Goal: Register for event/course

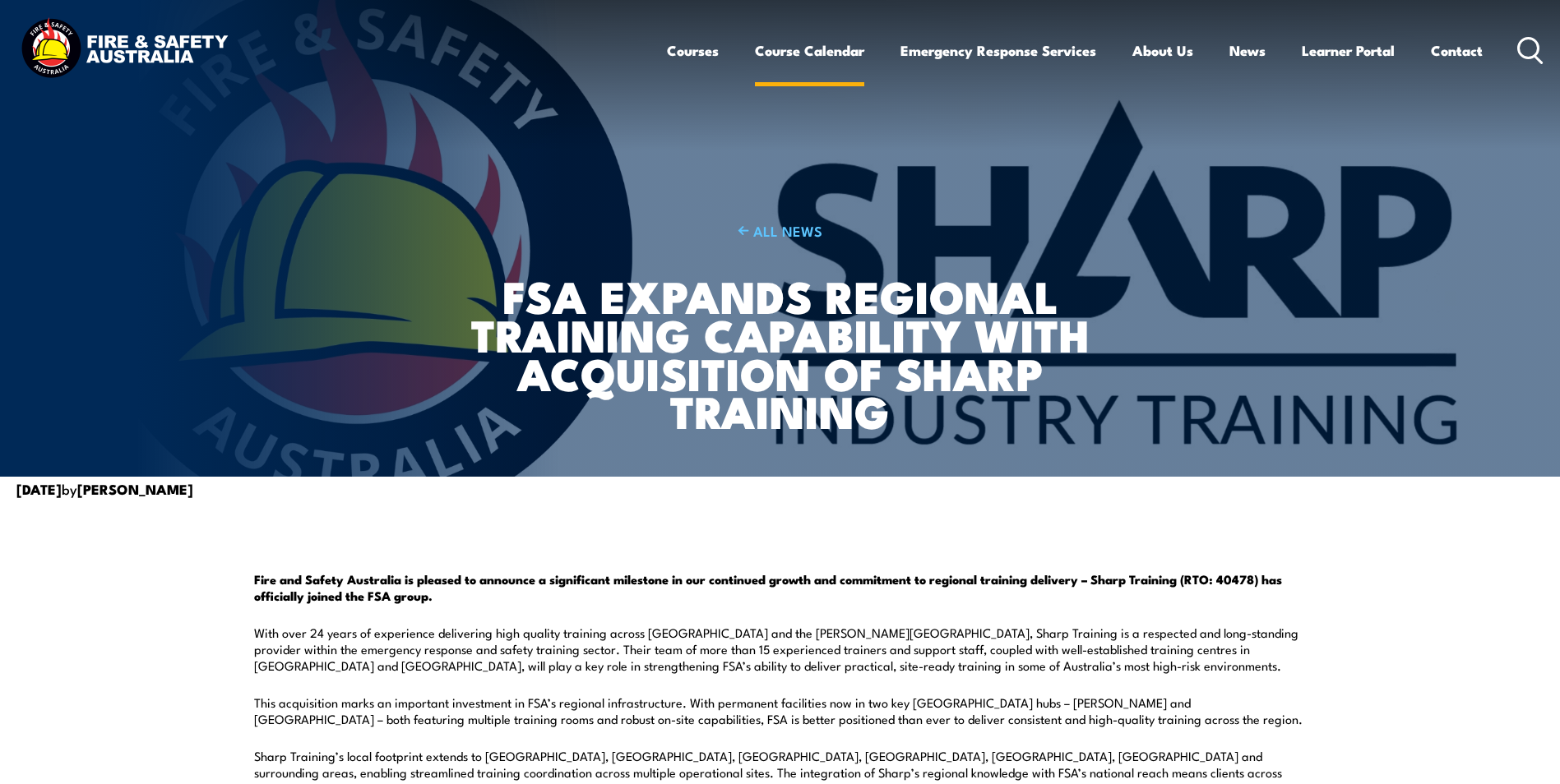
click at [778, 52] on link "Course Calendar" at bounding box center [810, 51] width 110 height 43
click at [776, 49] on link "Course Calendar" at bounding box center [810, 51] width 110 height 43
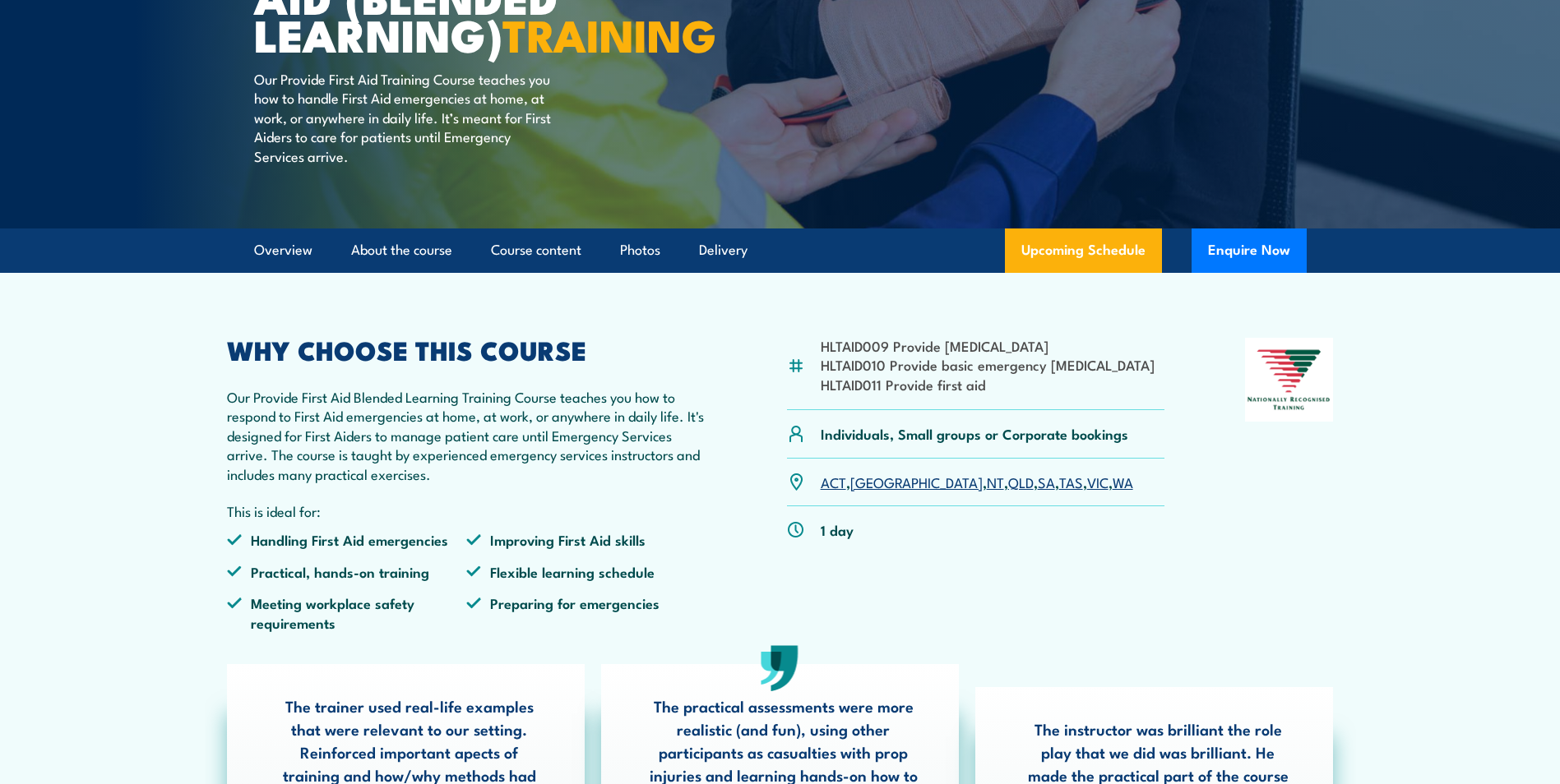
scroll to position [247, 0]
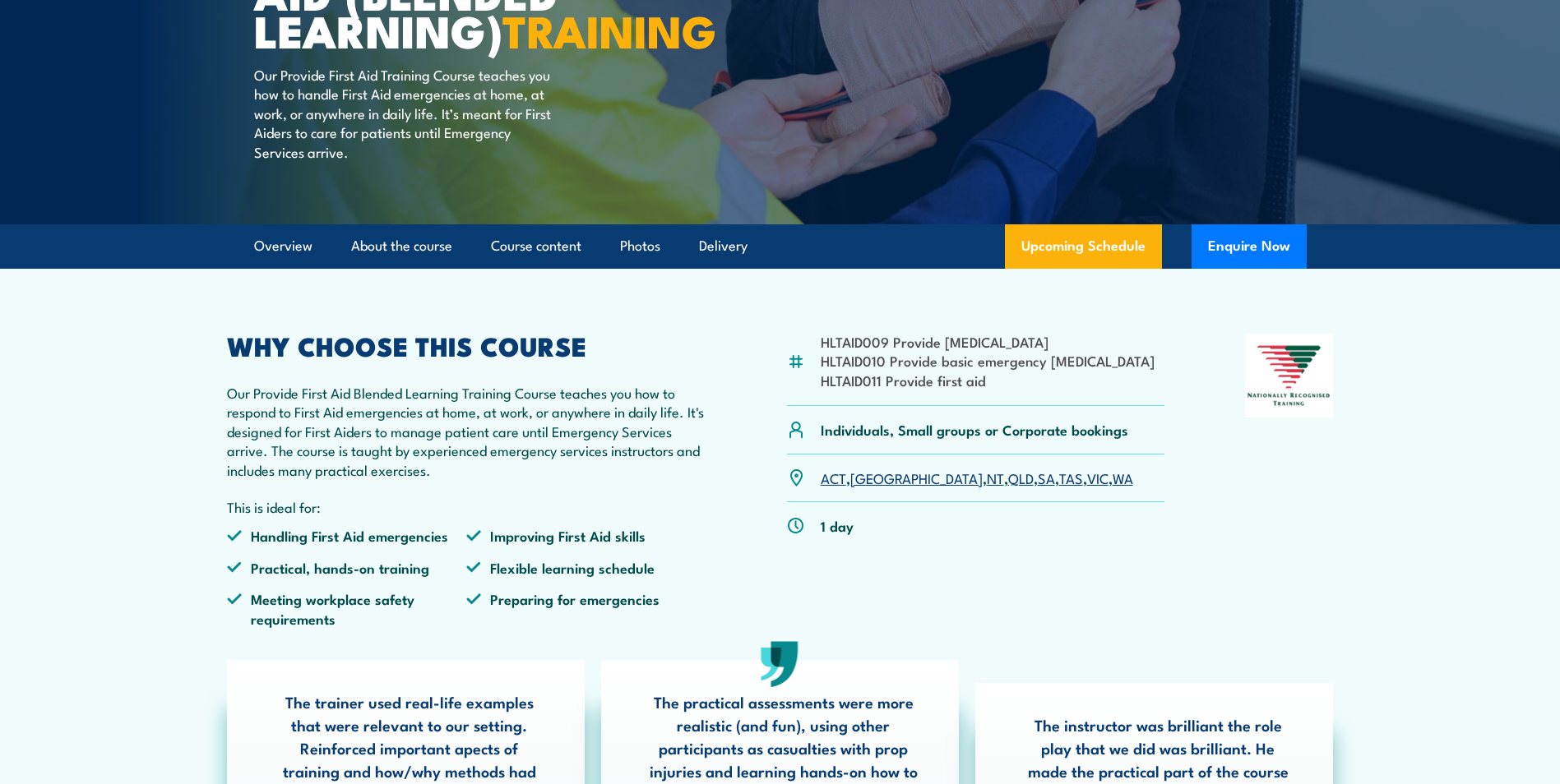
click at [1008, 487] on link "QLD" at bounding box center [1020, 478] width 26 height 20
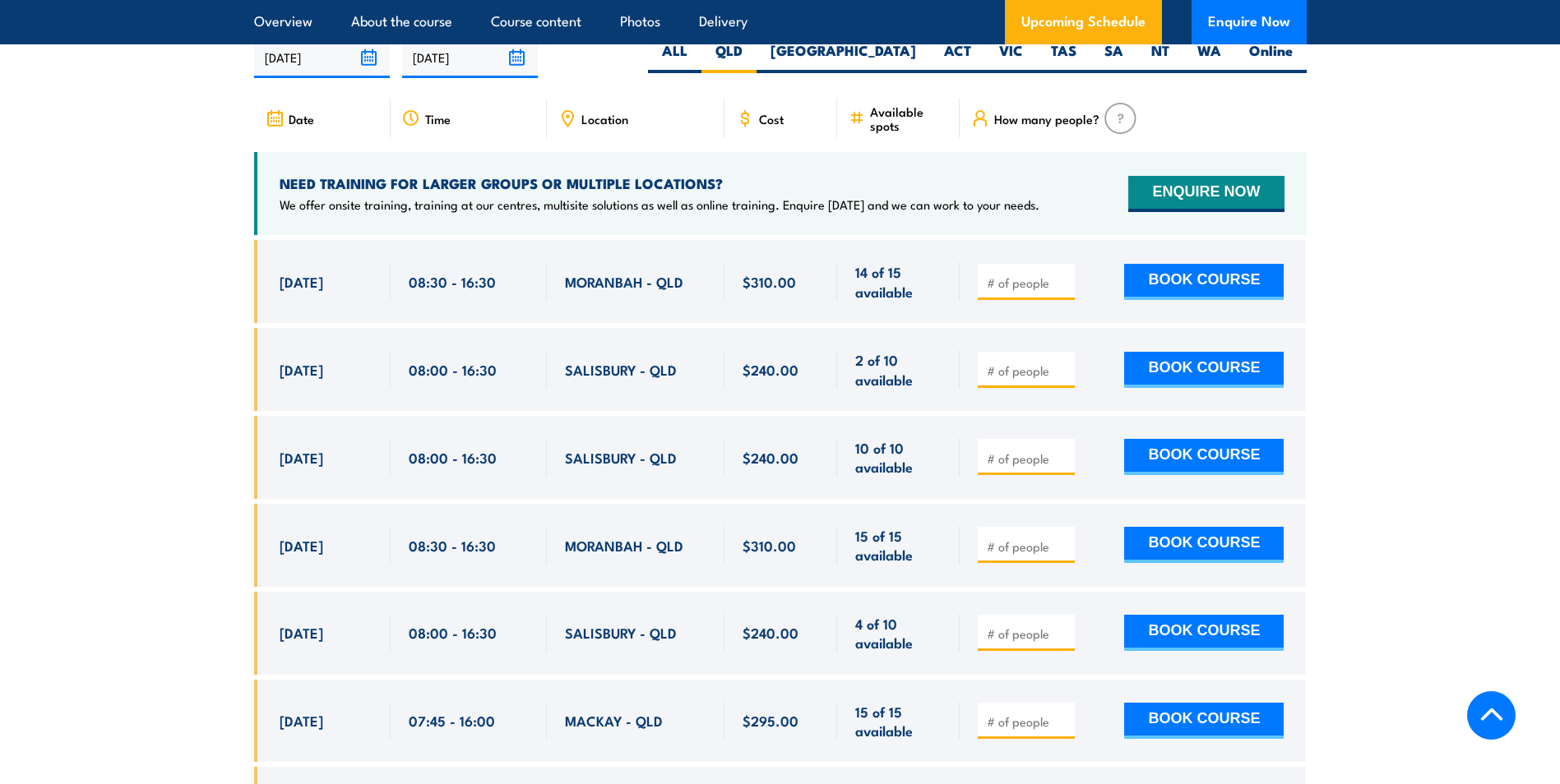
scroll to position [3258, 0]
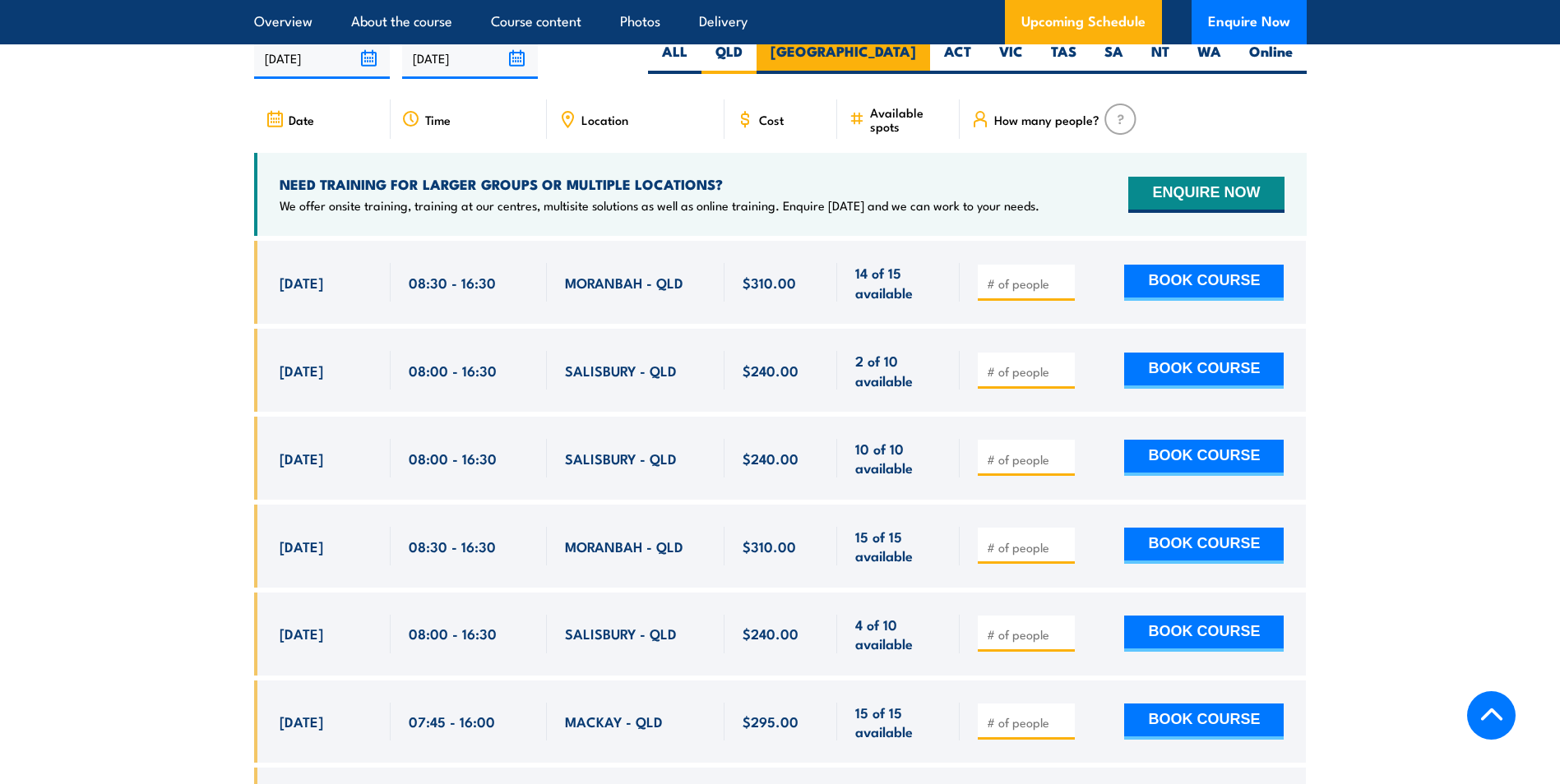
click at [908, 68] on label "[GEOGRAPHIC_DATA]" at bounding box center [843, 57] width 174 height 32
click at [916, 52] on input "[GEOGRAPHIC_DATA]" at bounding box center [921, 47] width 11 height 11
radio input "true"
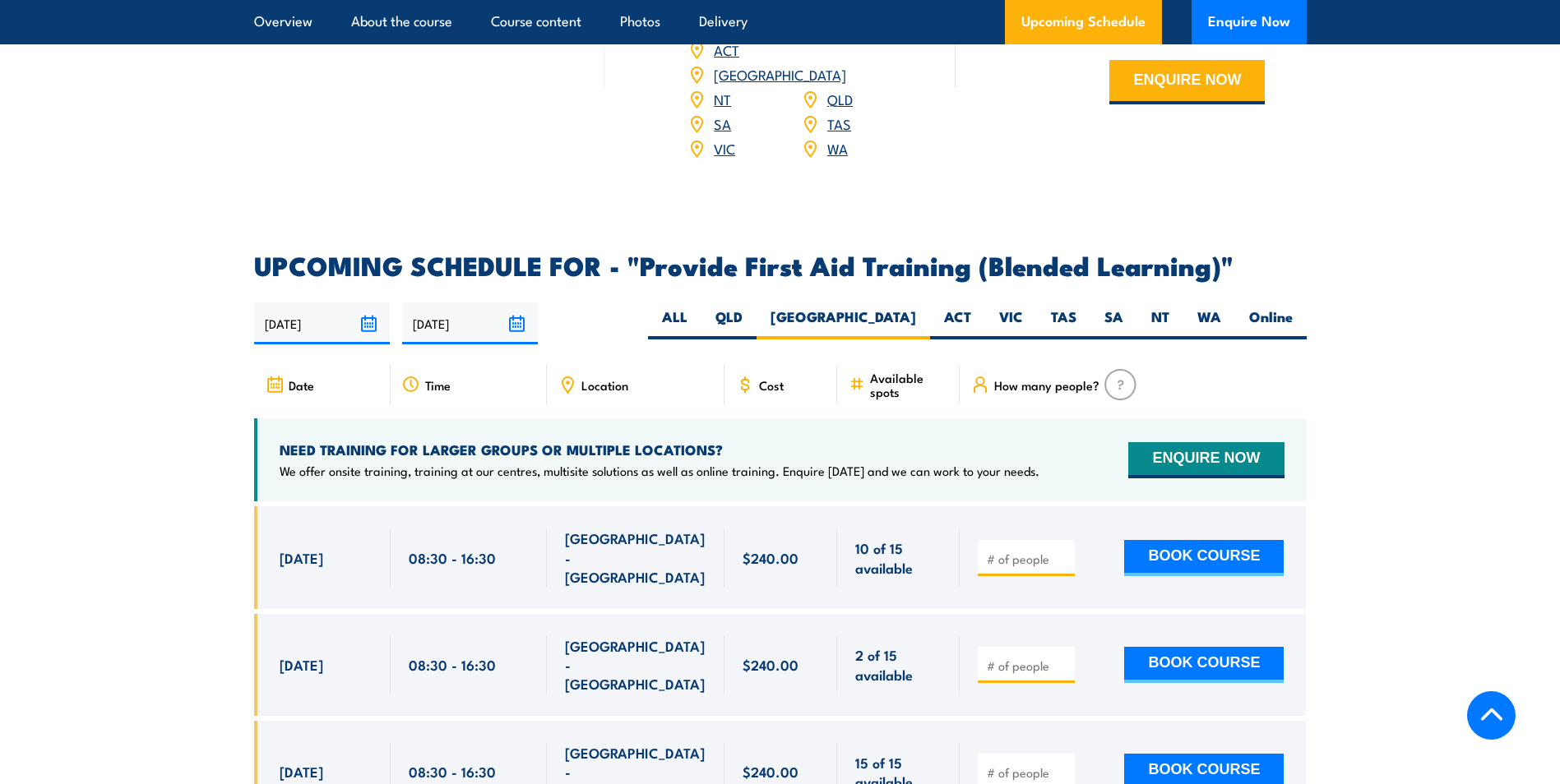
scroll to position [3094, 0]
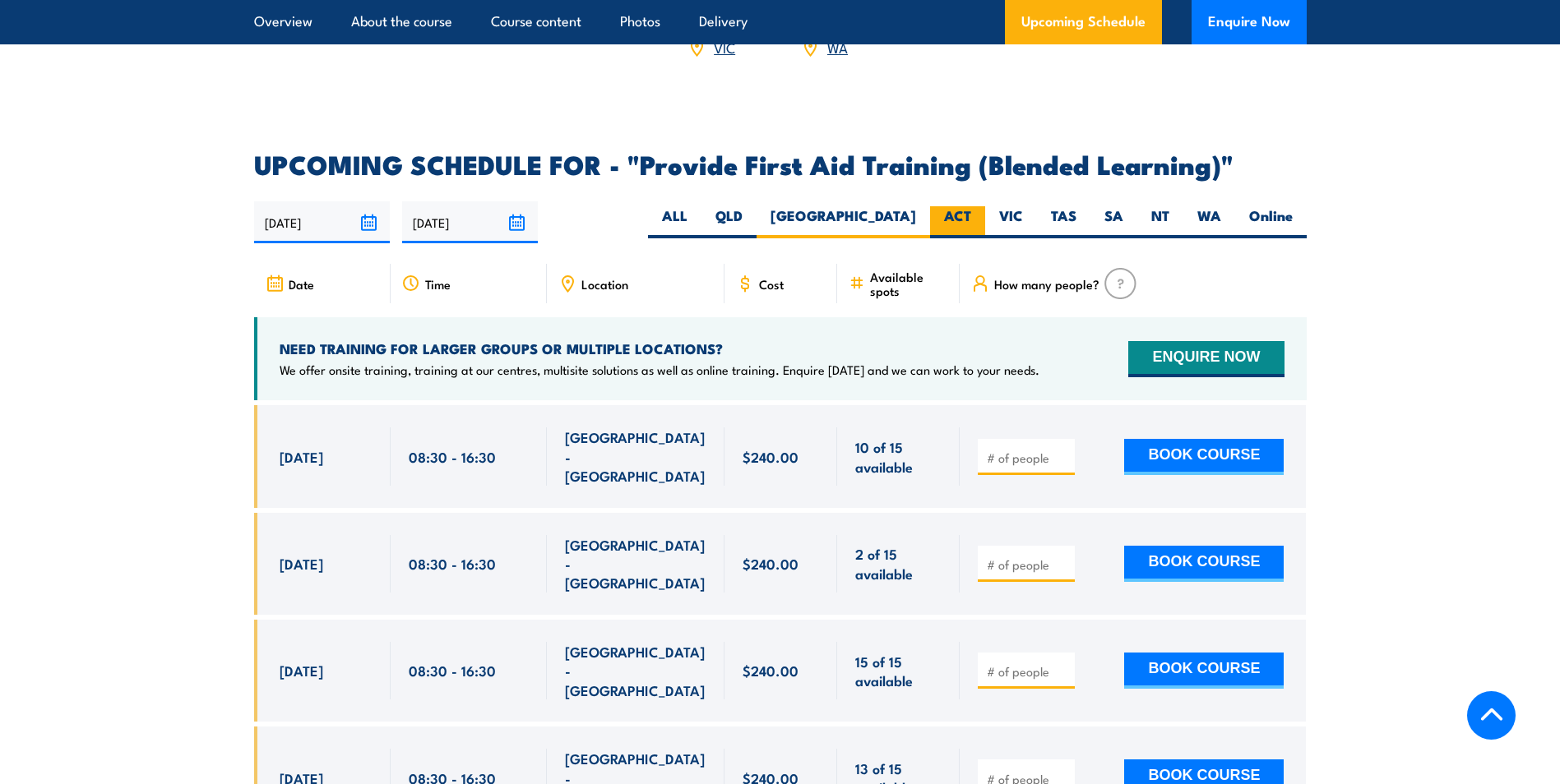
click at [962, 233] on label "ACT" at bounding box center [957, 222] width 55 height 32
click at [971, 217] on input "ACT" at bounding box center [976, 211] width 11 height 11
radio input "true"
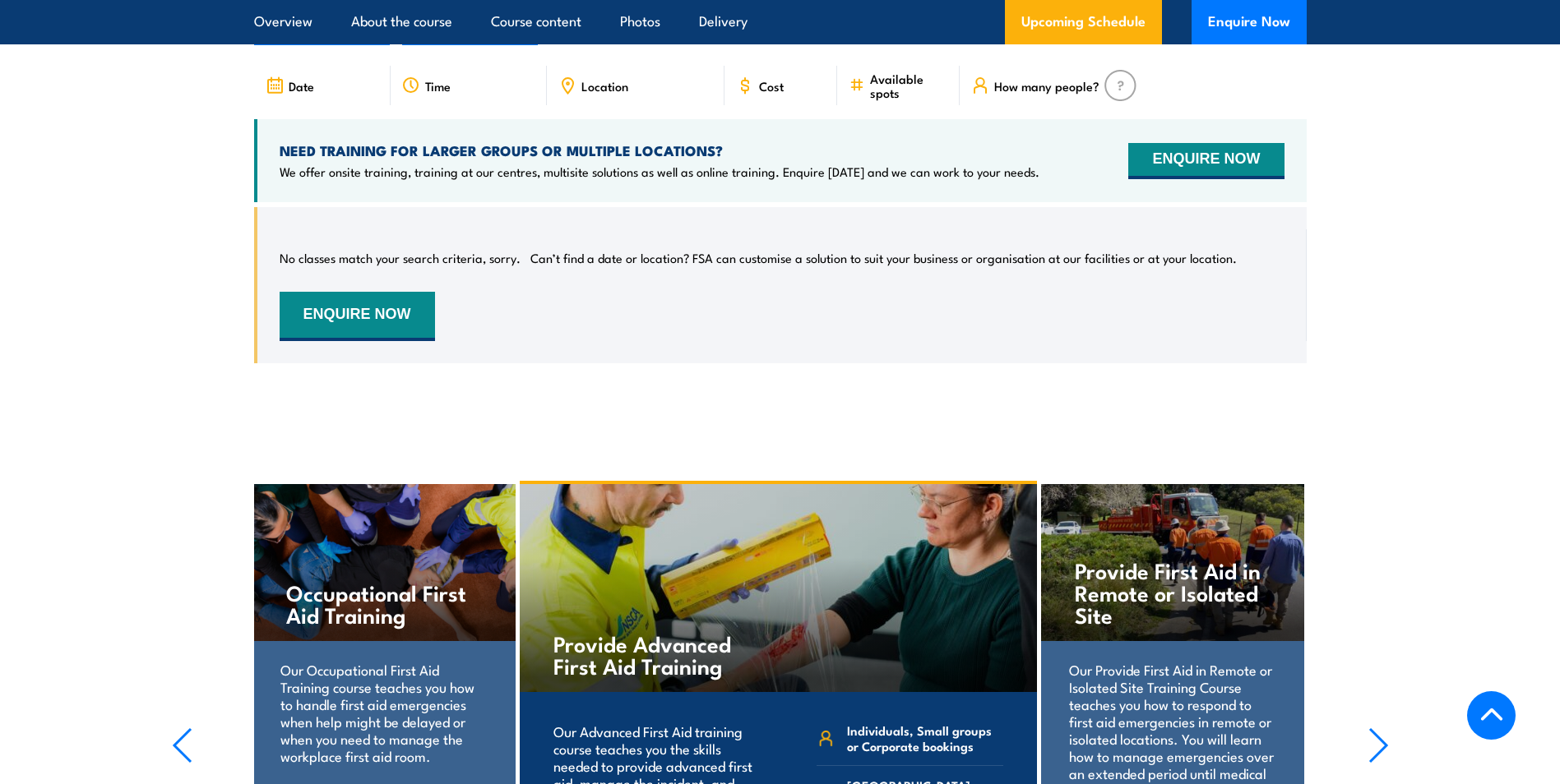
scroll to position [3587, 0]
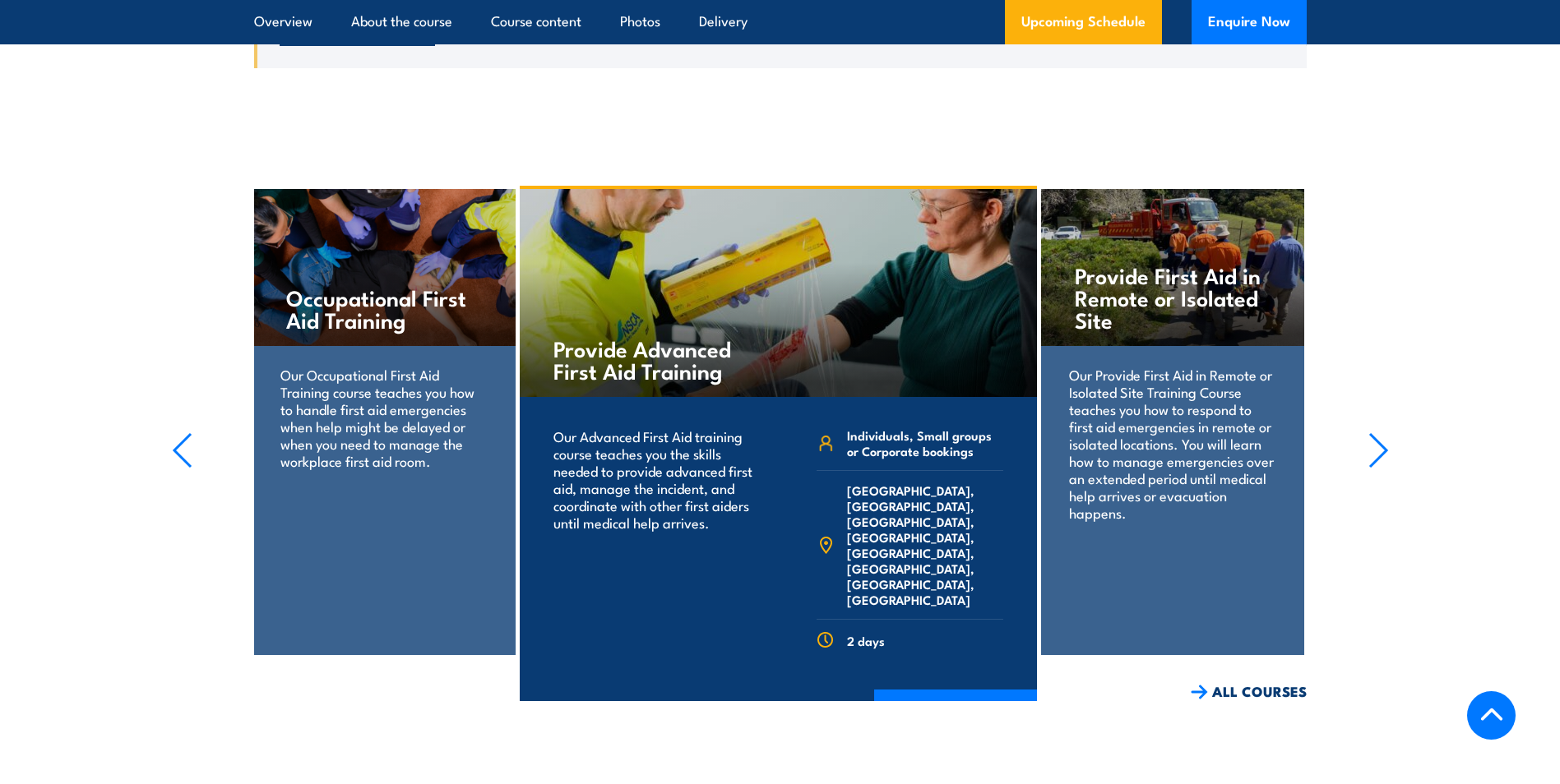
click at [1378, 455] on icon "button" at bounding box center [1379, 451] width 17 height 33
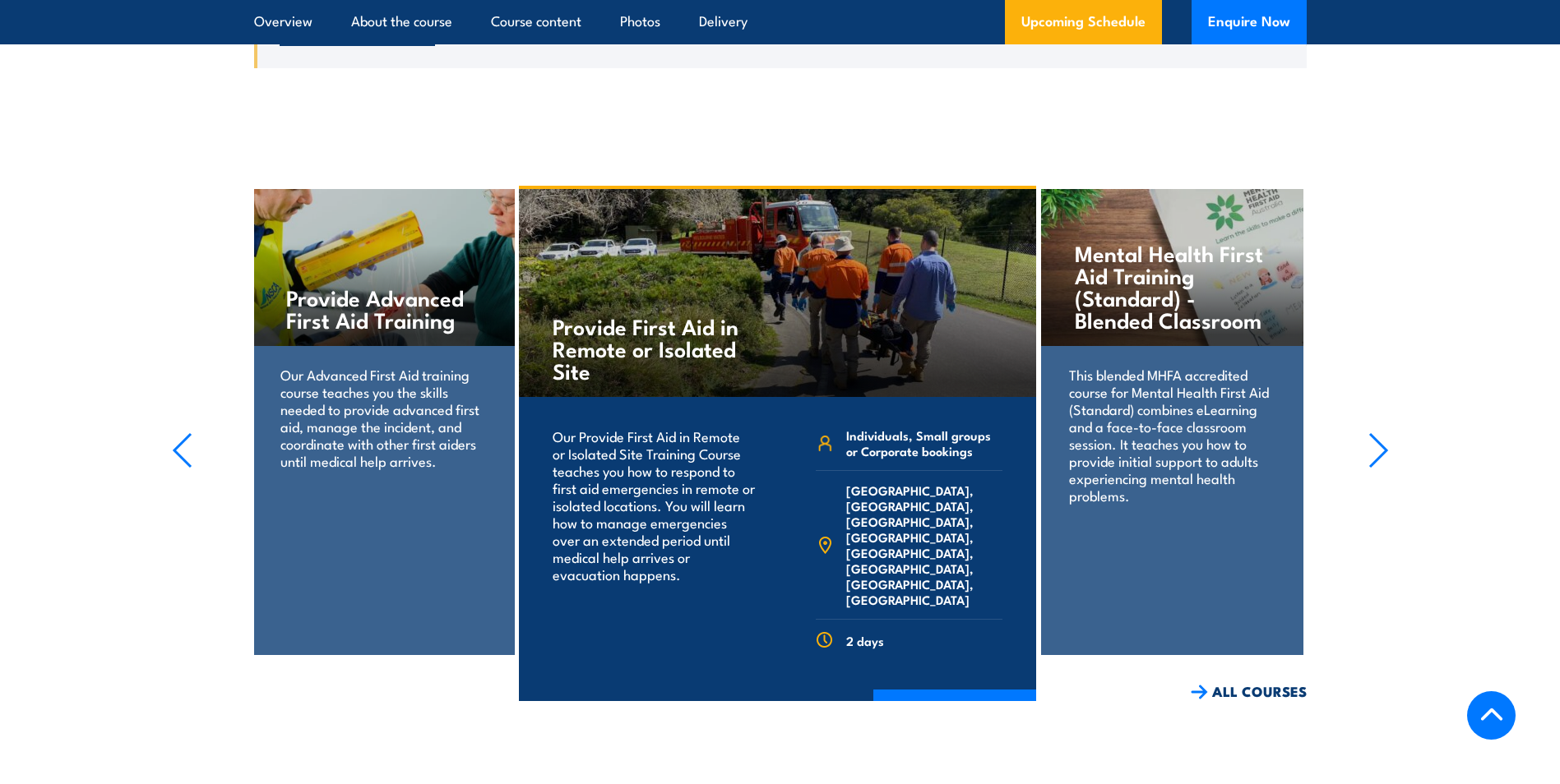
click at [1378, 455] on icon "button" at bounding box center [1379, 451] width 17 height 33
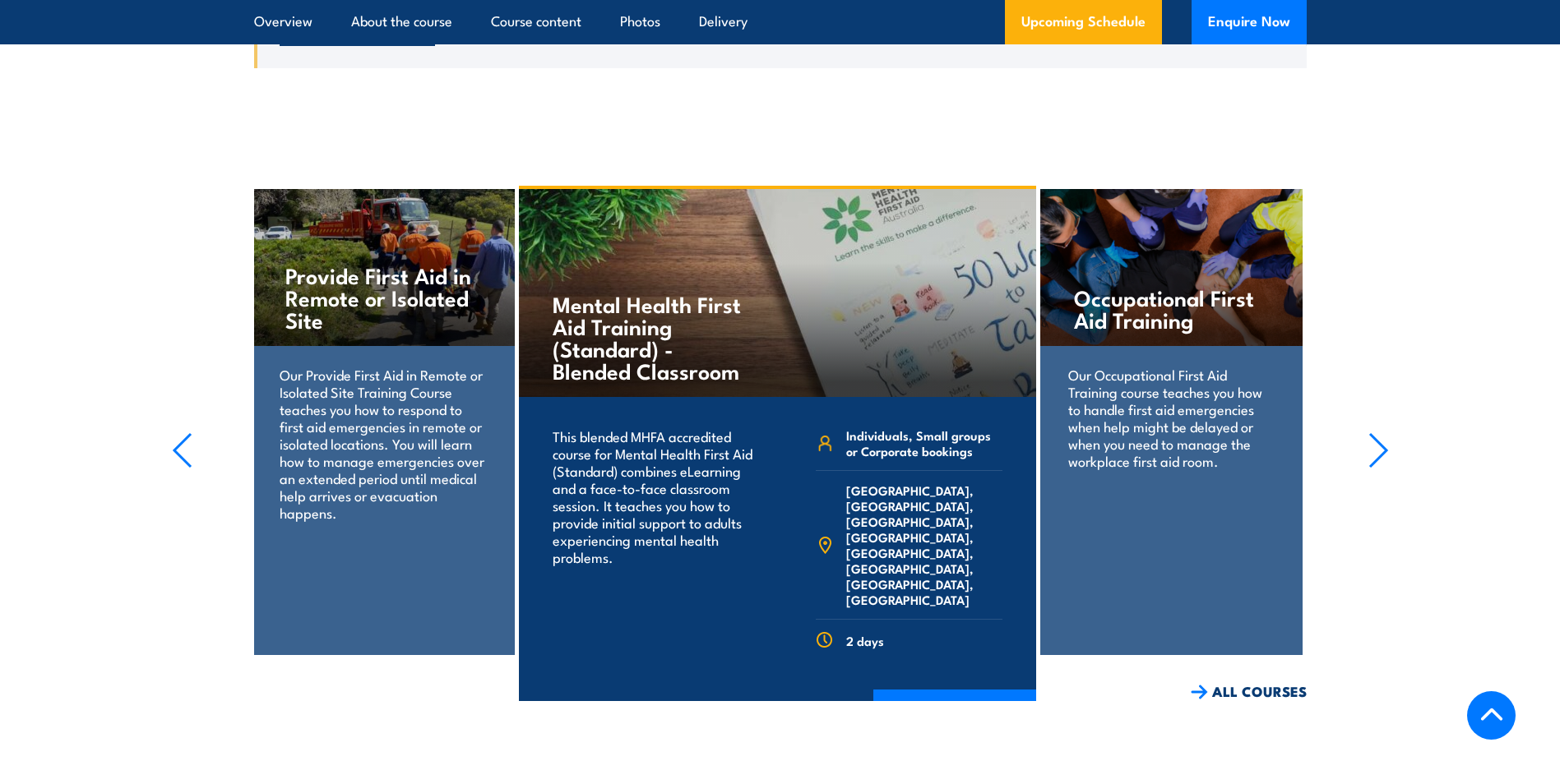
click at [1379, 455] on icon "button" at bounding box center [1379, 451] width 17 height 33
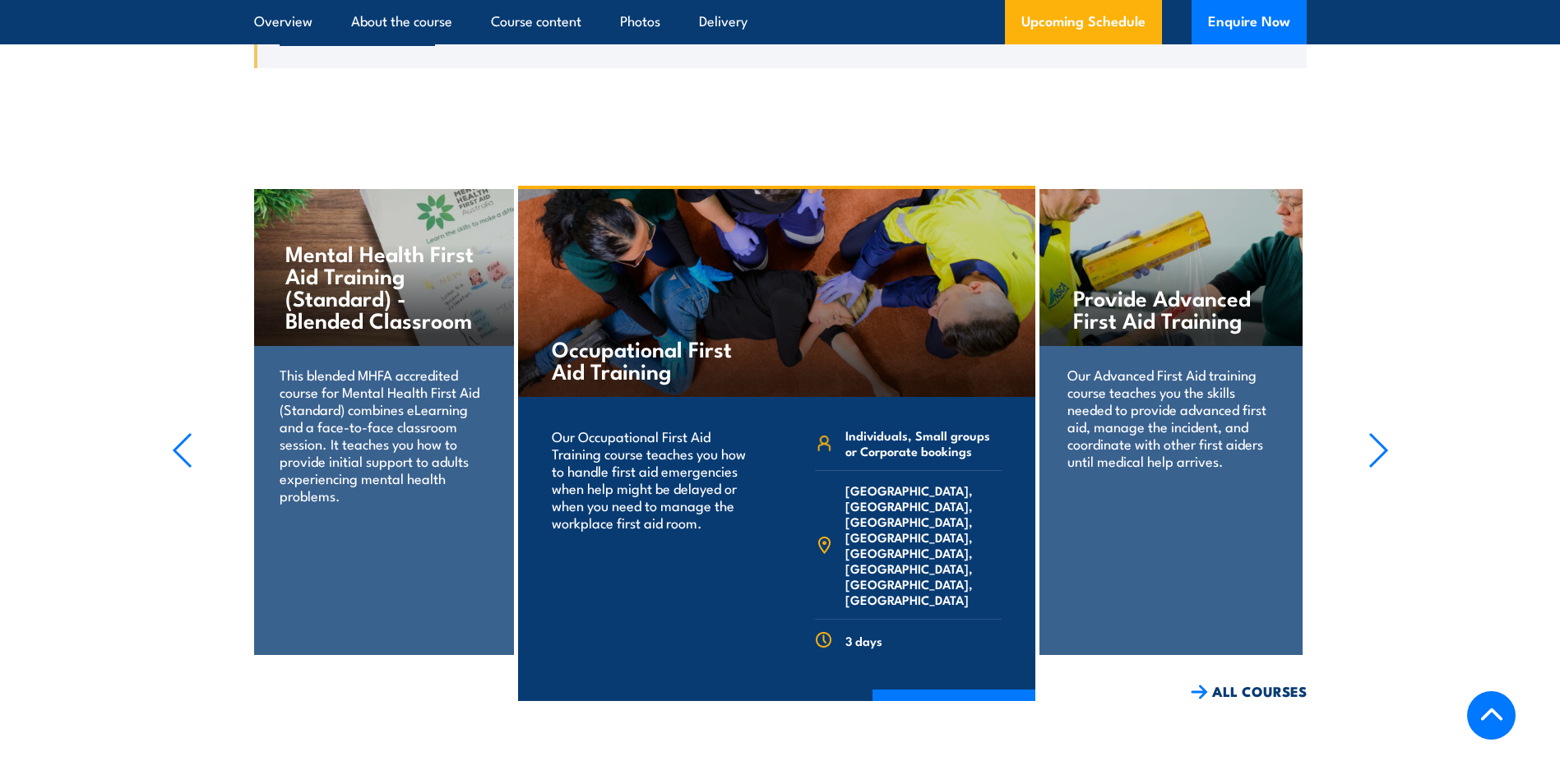
drag, startPoint x: 1377, startPoint y: 461, endPoint x: 1354, endPoint y: 473, distance: 25.9
click at [1377, 461] on icon "button" at bounding box center [1379, 451] width 21 height 37
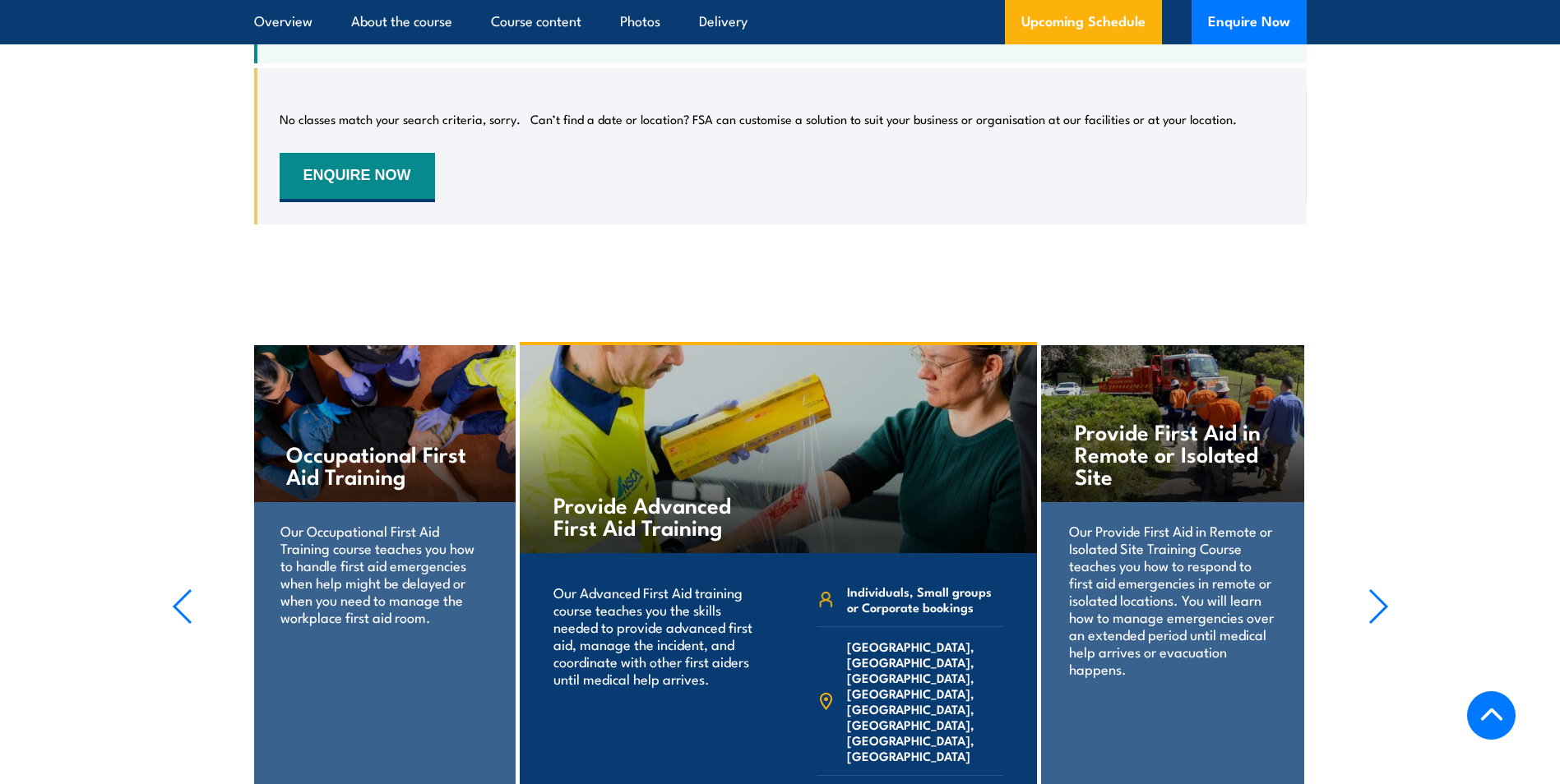
scroll to position [3176, 0]
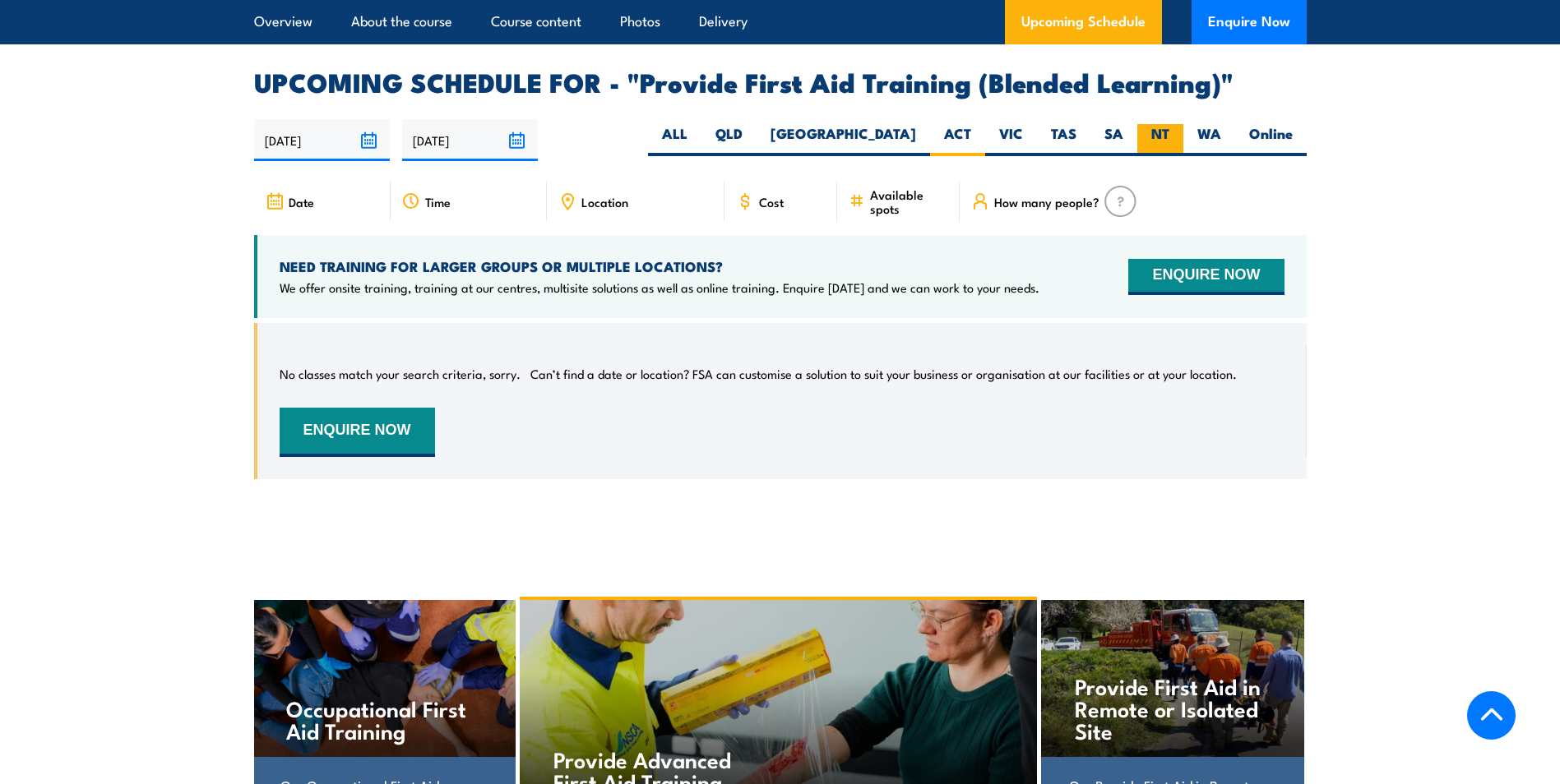
click at [1161, 151] on label "NT" at bounding box center [1160, 140] width 46 height 32
click at [1169, 135] on input "NT" at bounding box center [1174, 129] width 11 height 11
radio input "true"
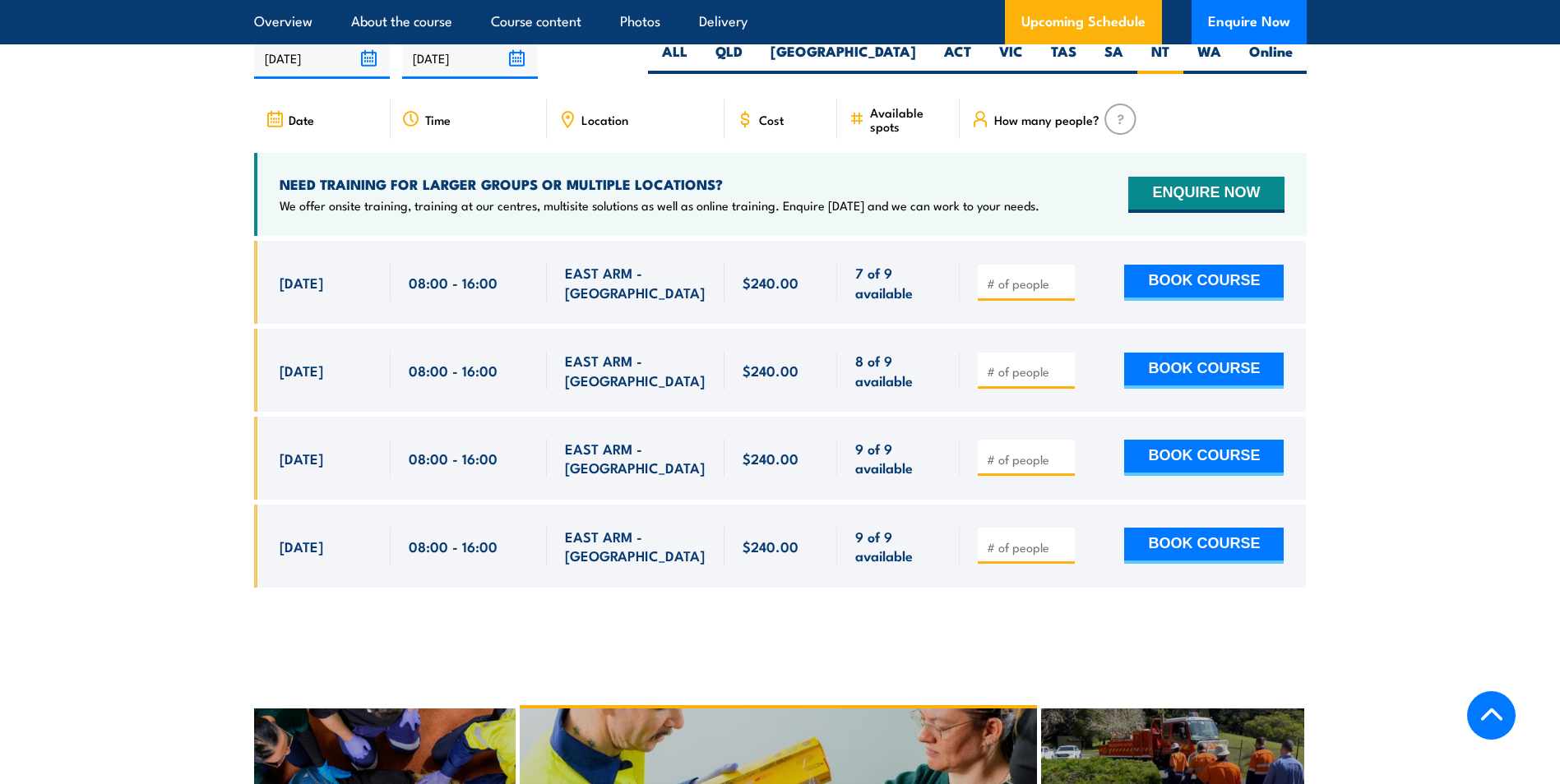
scroll to position [3258, 0]
click at [566, 119] on icon at bounding box center [567, 117] width 2 height 2
click at [601, 281] on div "EAST ARM - NT" at bounding box center [635, 282] width 141 height 38
click at [610, 298] on span "EAST ARM - NT" at bounding box center [635, 282] width 141 height 38
click at [611, 298] on span "EAST ARM - NT" at bounding box center [635, 282] width 141 height 38
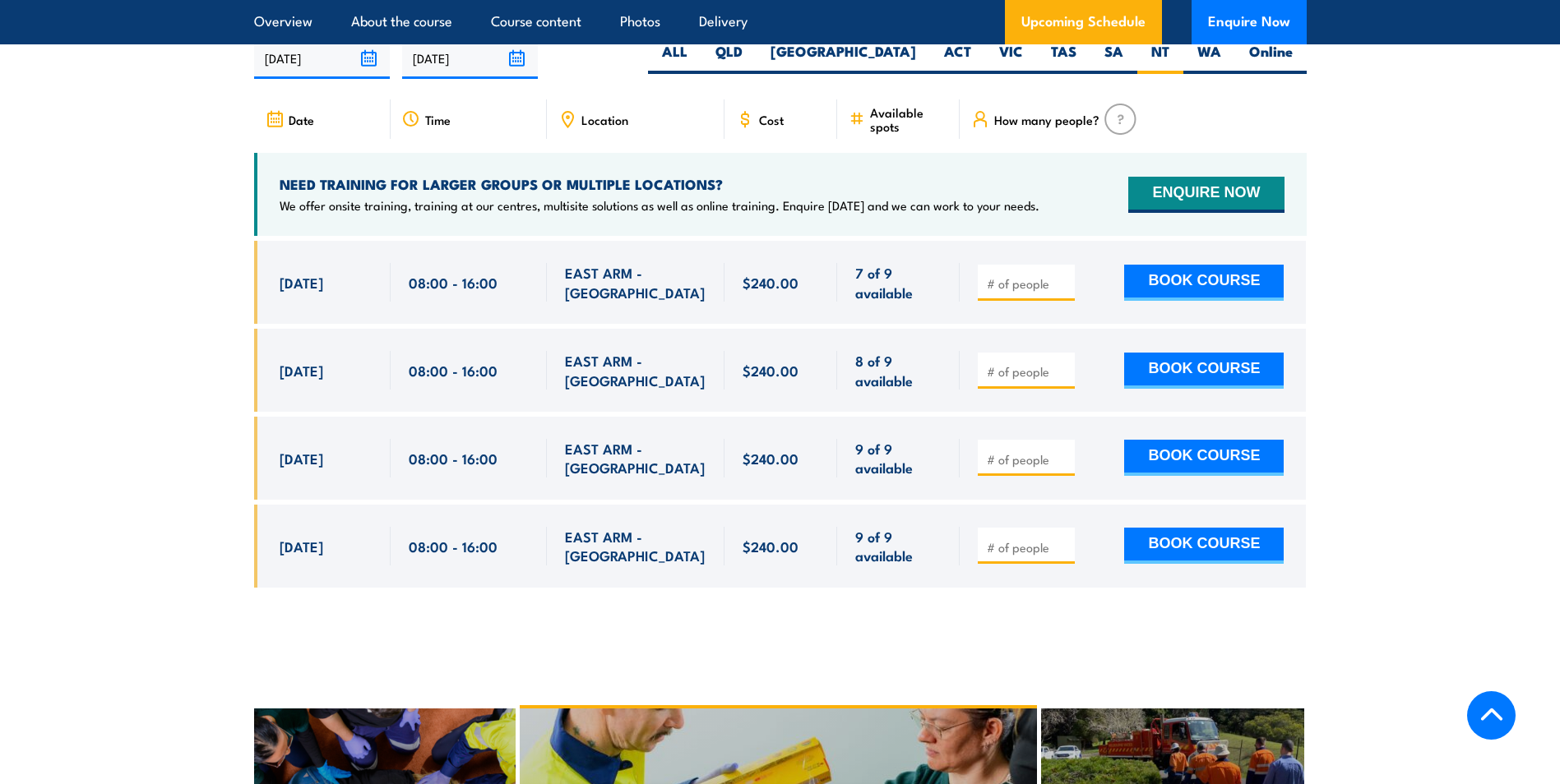
click at [629, 302] on span "EAST ARM - NT" at bounding box center [635, 282] width 141 height 38
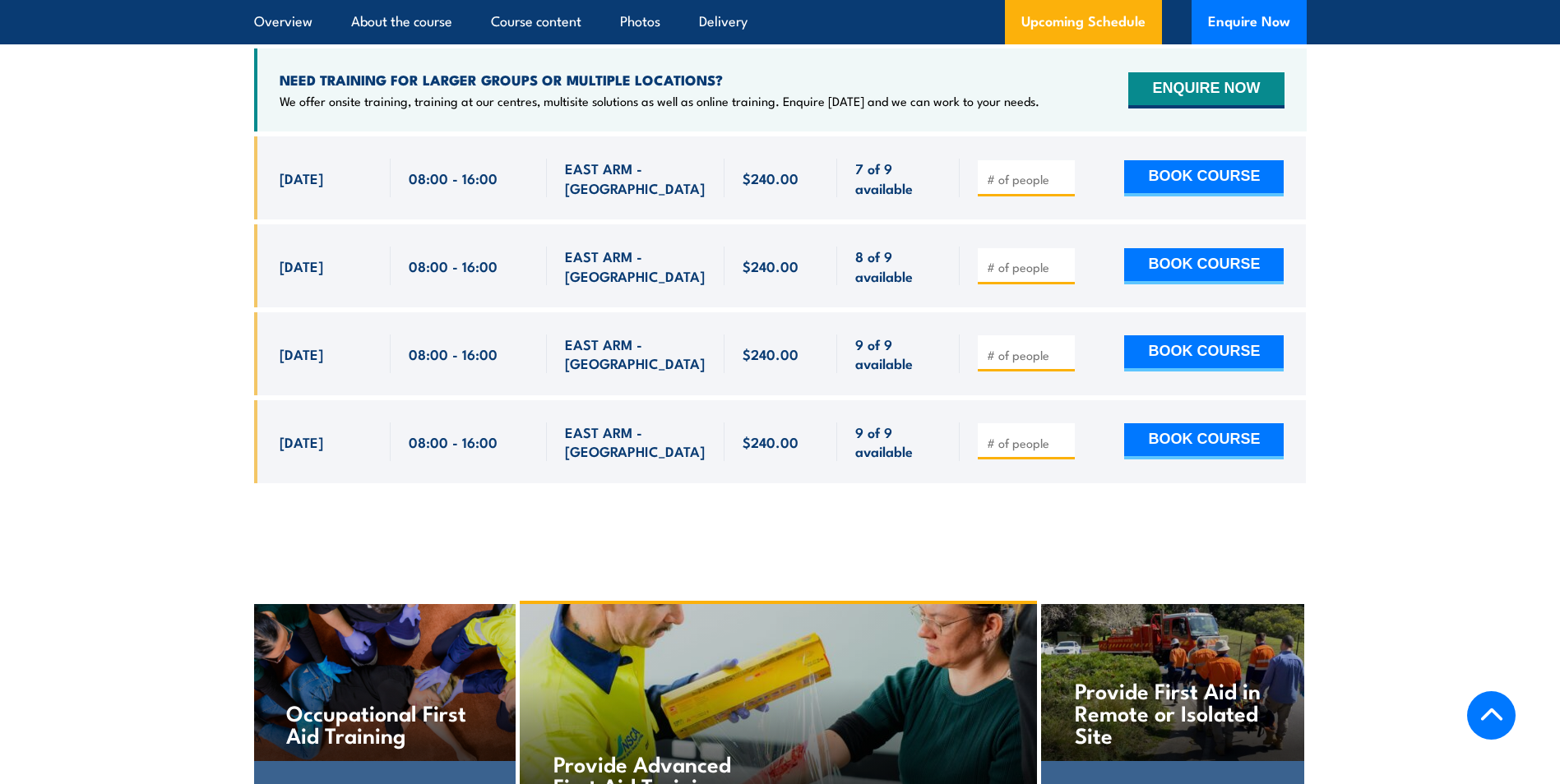
scroll to position [3176, 0]
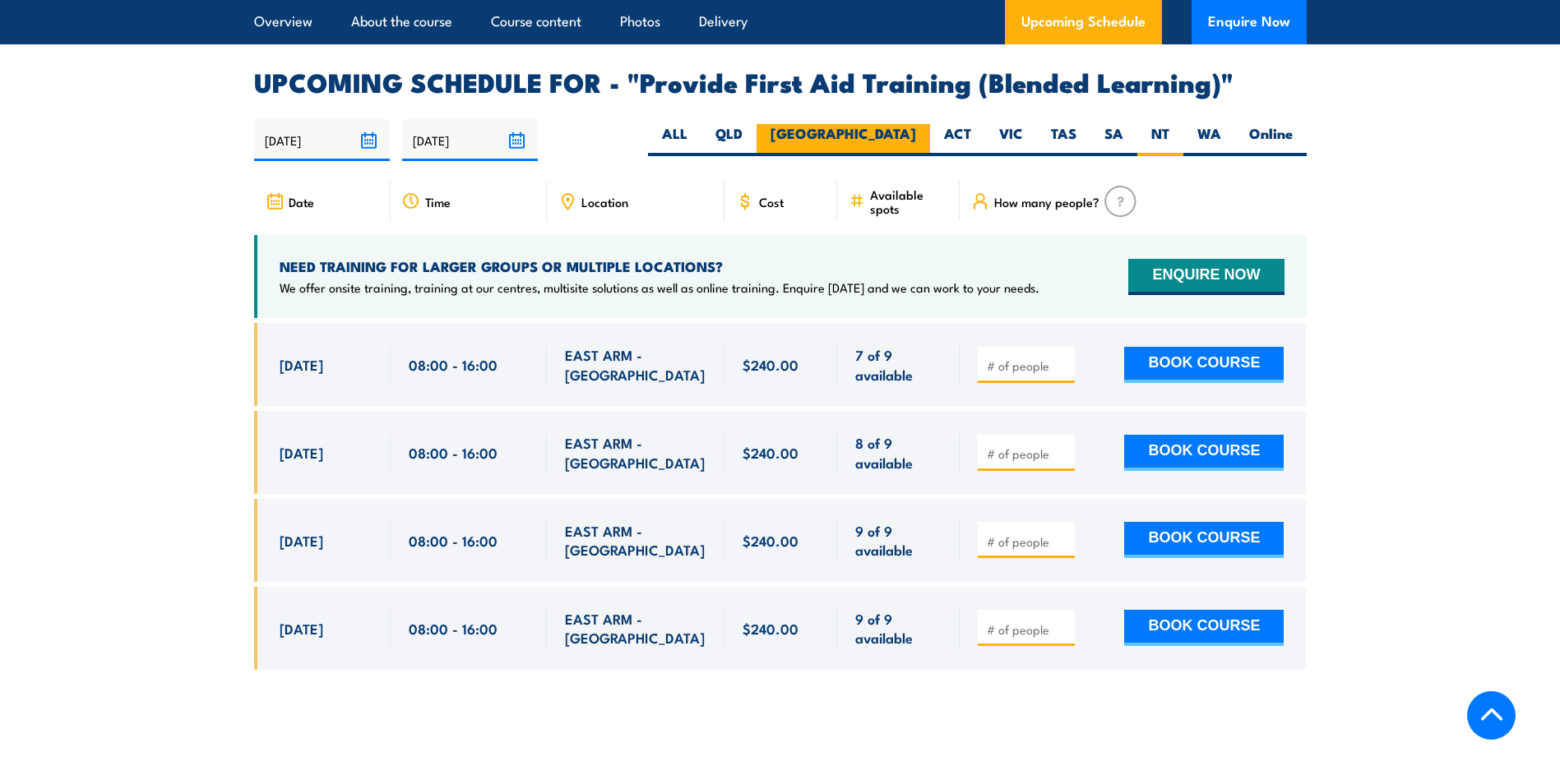
click at [904, 150] on label "[GEOGRAPHIC_DATA]" at bounding box center [843, 140] width 174 height 32
click at [916, 135] on input "[GEOGRAPHIC_DATA]" at bounding box center [921, 129] width 11 height 11
radio input "true"
